Goal: Task Accomplishment & Management: Manage account settings

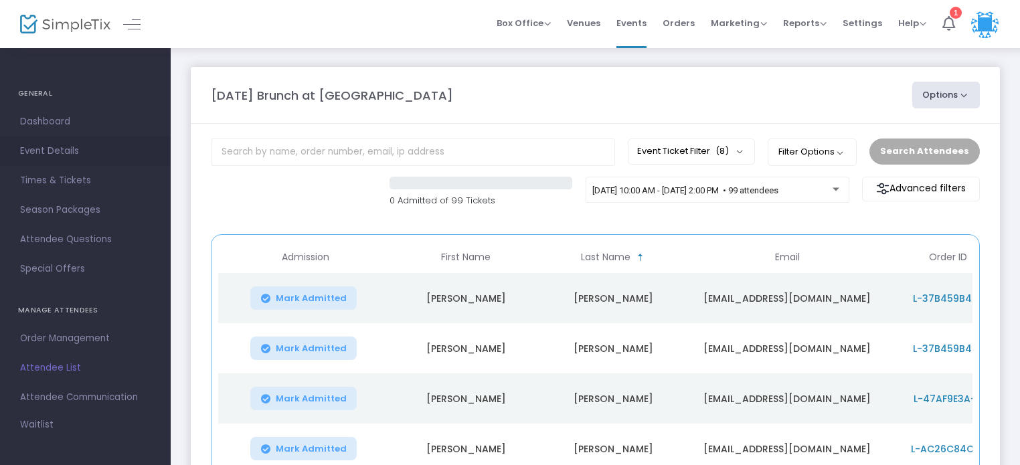
click at [63, 151] on span "Event Details" at bounding box center [85, 150] width 130 height 17
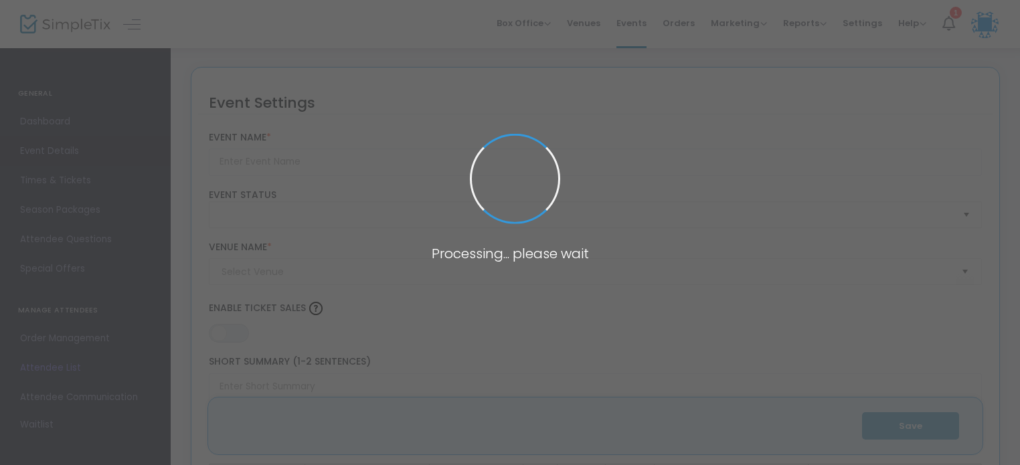
type input "[DATE] Brunch at [GEOGRAPHIC_DATA]"
type textarea "We look forward to seeing you at this amazing meal!"
type input "Buy Tickets"
type input "Lincoln On Main"
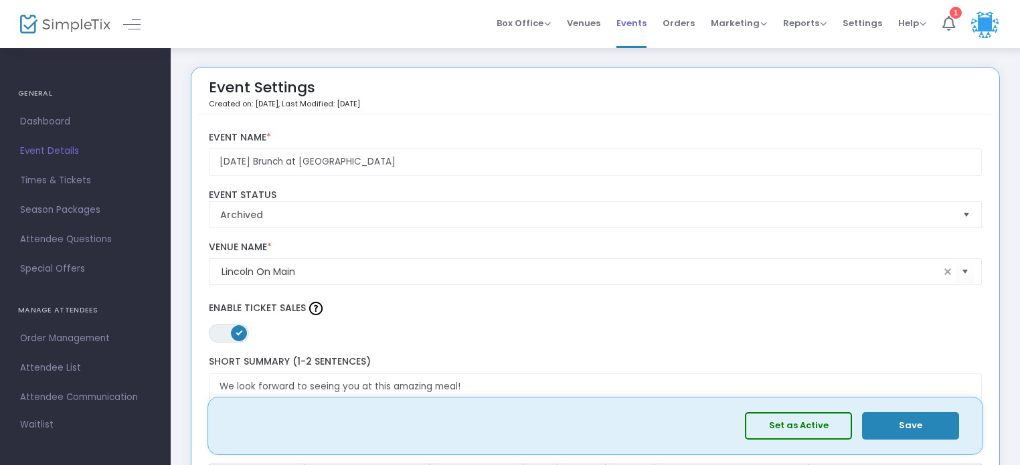
click at [646, 26] on span "Events" at bounding box center [631, 23] width 30 height 34
